Goal: Task Accomplishment & Management: Use online tool/utility

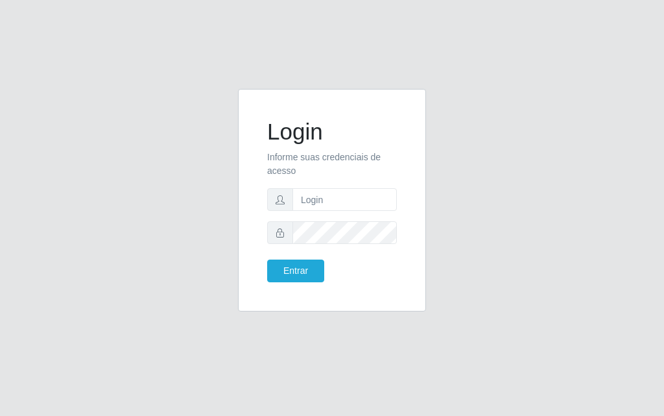
click at [318, 217] on form "Login Informe suas credenciais de acesso Entrar" at bounding box center [332, 200] width 130 height 164
click at [330, 182] on form "Login Informe suas credenciais de acesso Entrar" at bounding box center [332, 200] width 130 height 164
click at [368, 197] on input "text" at bounding box center [345, 199] width 104 height 23
click at [367, 197] on input "text" at bounding box center [345, 199] width 104 height 23
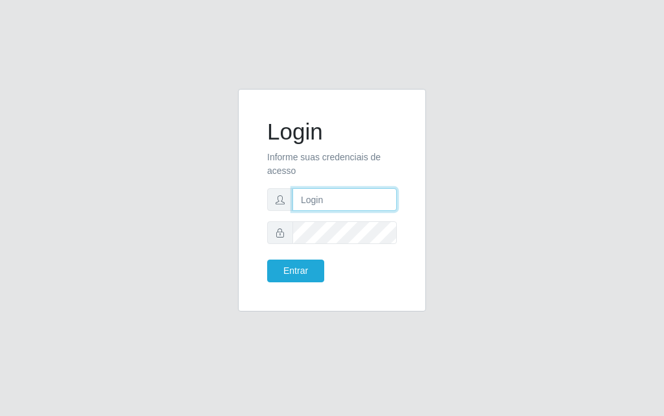
type input "[PERSON_NAME]"
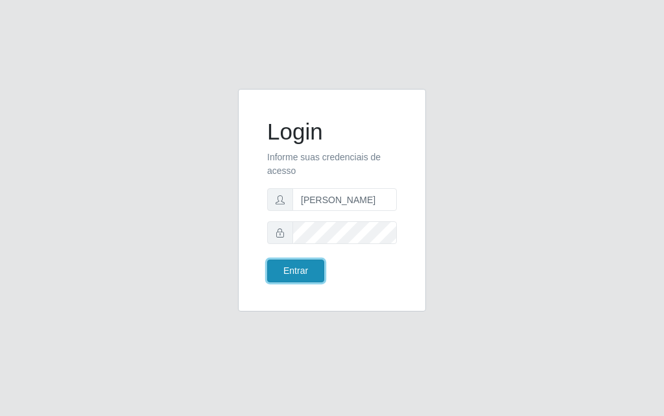
click at [316, 266] on button "Entrar" at bounding box center [295, 270] width 57 height 23
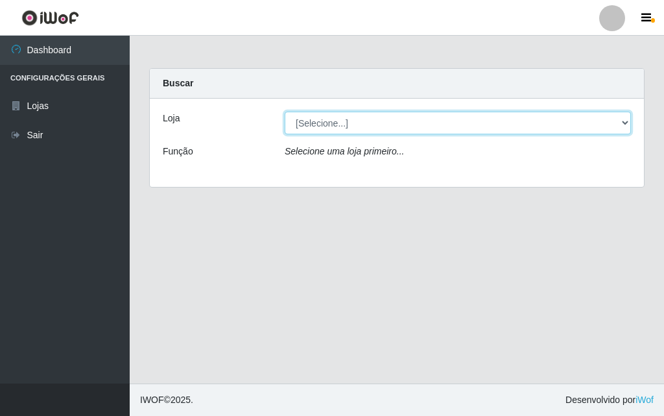
click at [630, 119] on select "[Selecione...] Divino Fogão - [GEOGRAPHIC_DATA]" at bounding box center [458, 123] width 346 height 23
select select "499"
click at [285, 112] on select "[Selecione...] Divino Fogão - [GEOGRAPHIC_DATA]" at bounding box center [458, 123] width 346 height 23
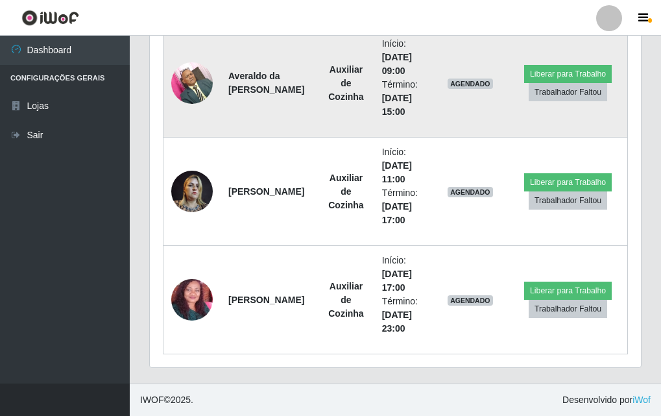
scroll to position [518, 0]
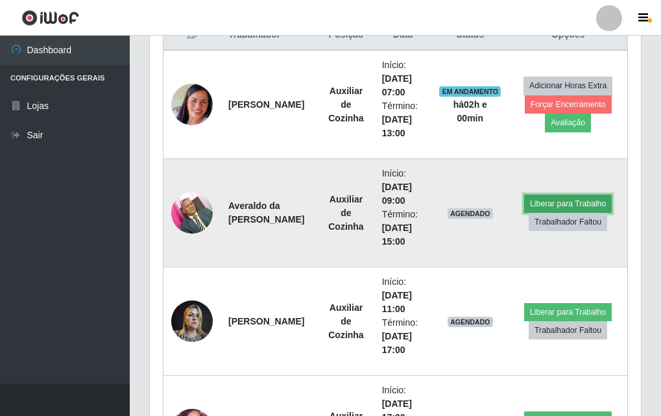
click at [572, 204] on button "Liberar para Trabalho" at bounding box center [568, 204] width 88 height 18
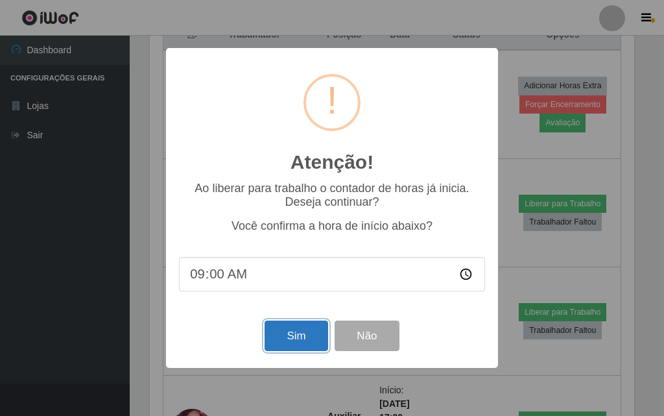
click at [302, 342] on button "Sim" at bounding box center [296, 335] width 63 height 30
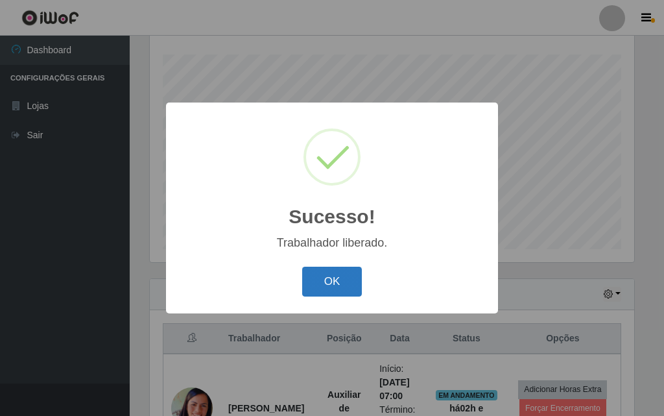
click at [337, 269] on button "OK" at bounding box center [332, 282] width 60 height 30
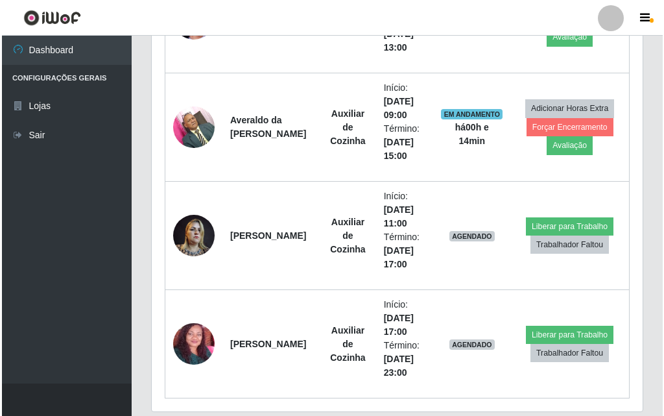
scroll to position [648, 0]
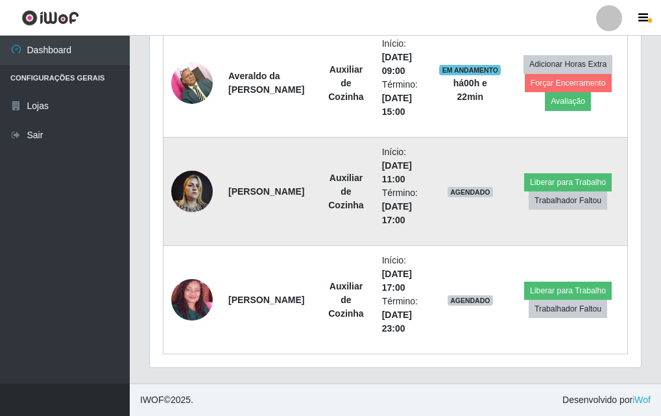
click at [182, 196] on img at bounding box center [192, 190] width 42 height 55
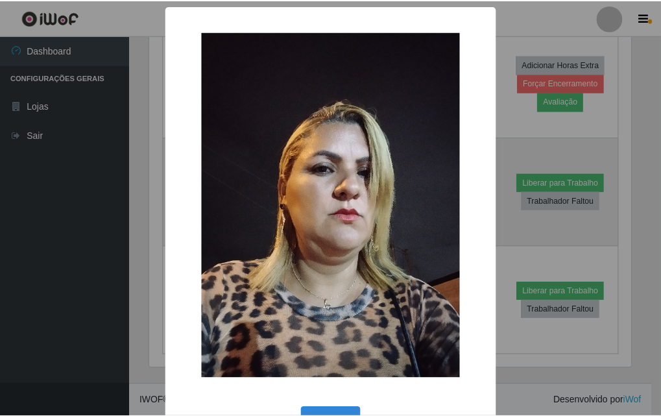
scroll to position [269, 485]
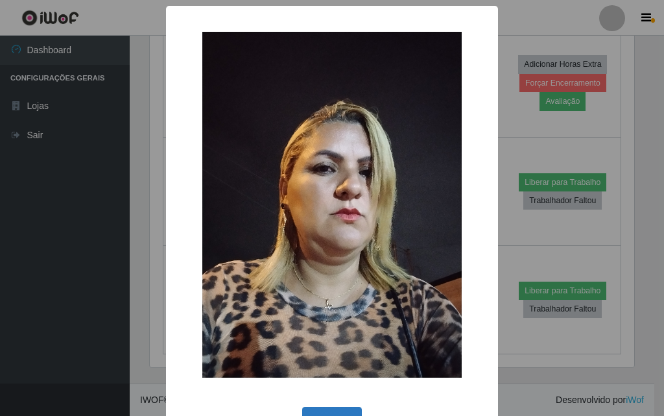
click at [352, 411] on button "OK" at bounding box center [332, 422] width 60 height 30
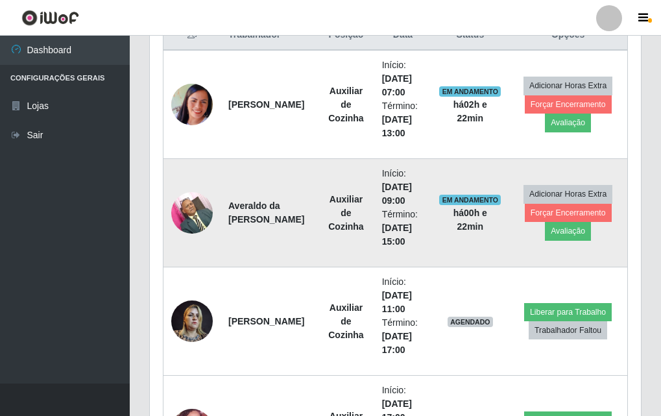
scroll to position [648, 0]
